Goal: Information Seeking & Learning: Find specific fact

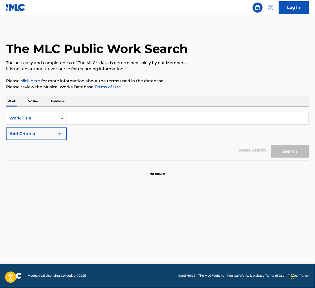
click at [76, 120] on input "Search Form" at bounding box center [188, 118] width 242 height 12
click at [87, 118] on input "Search Form" at bounding box center [188, 118] width 242 height 12
paste input "Lonely Man (Solo)"
type input "Lonely Man (Solo)"
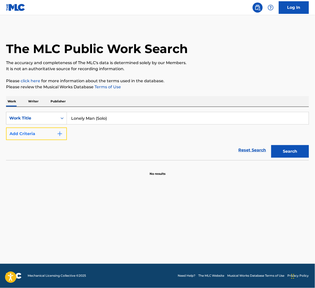
click at [60, 135] on img "Search Form" at bounding box center [60, 134] width 6 height 6
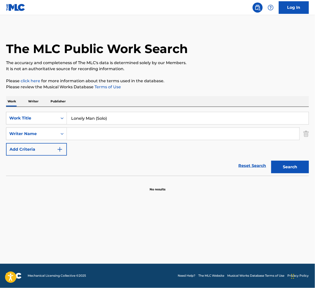
click at [94, 133] on input "Search Form" at bounding box center [183, 134] width 233 height 12
type input "[PERSON_NAME]"
click at [271, 161] on button "Search" at bounding box center [290, 167] width 38 height 13
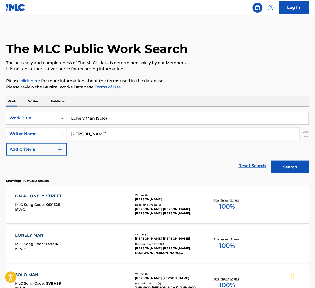
click at [29, 235] on div "LONELY MAN" at bounding box center [36, 236] width 43 height 6
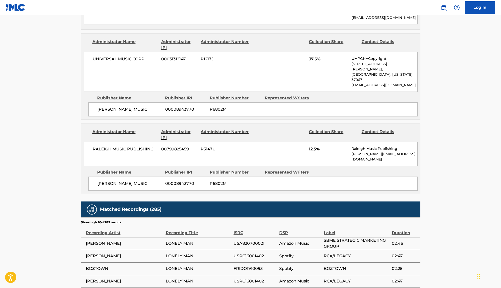
scroll to position [277, 0]
